Goal: Obtain resource: Download file/media

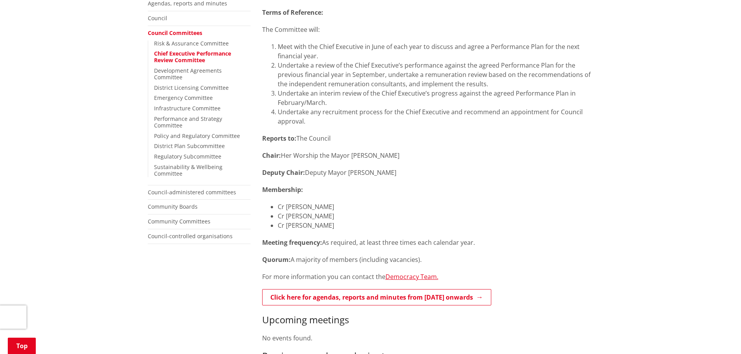
scroll to position [259, 0]
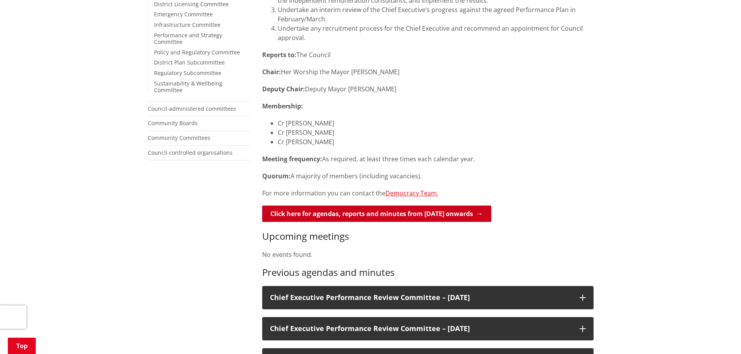
click at [404, 215] on link "Click here for agendas, reports and minutes from [DATE] onwards" at bounding box center [376, 214] width 229 height 16
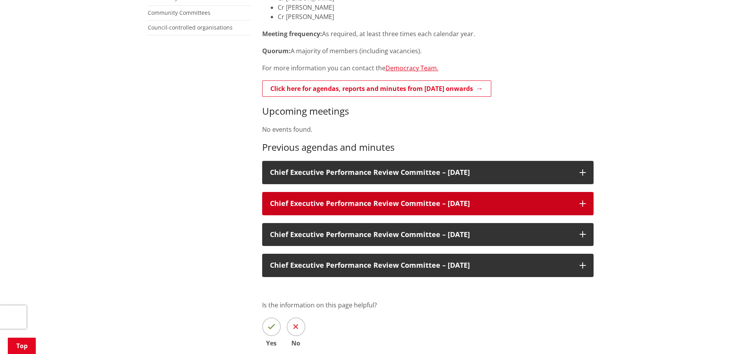
scroll to position [389, 0]
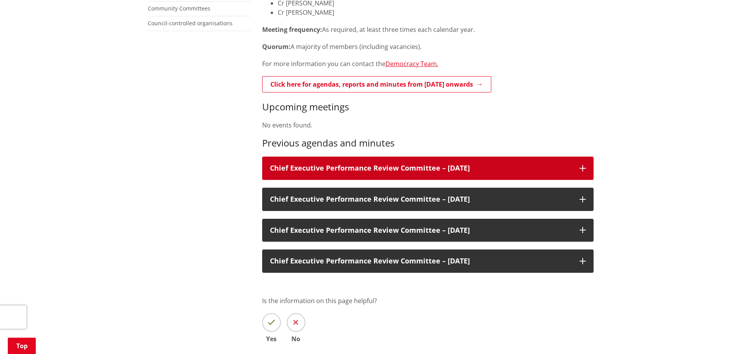
click at [504, 168] on h3 "Chief Executive Performance Review Committee – [DATE]" at bounding box center [421, 169] width 302 height 8
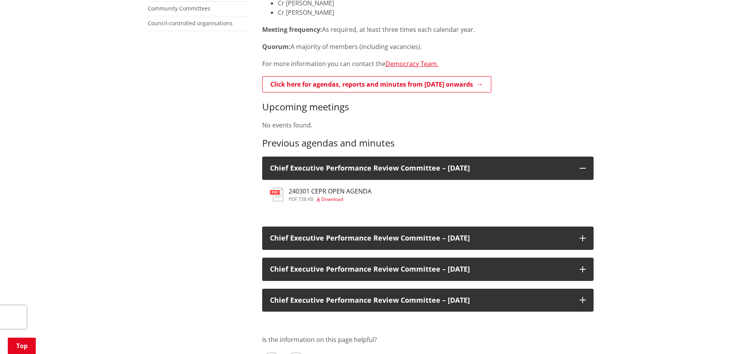
click at [337, 200] on span "Download" at bounding box center [332, 199] width 22 height 7
